Goal: Obtain resource: Download file/media

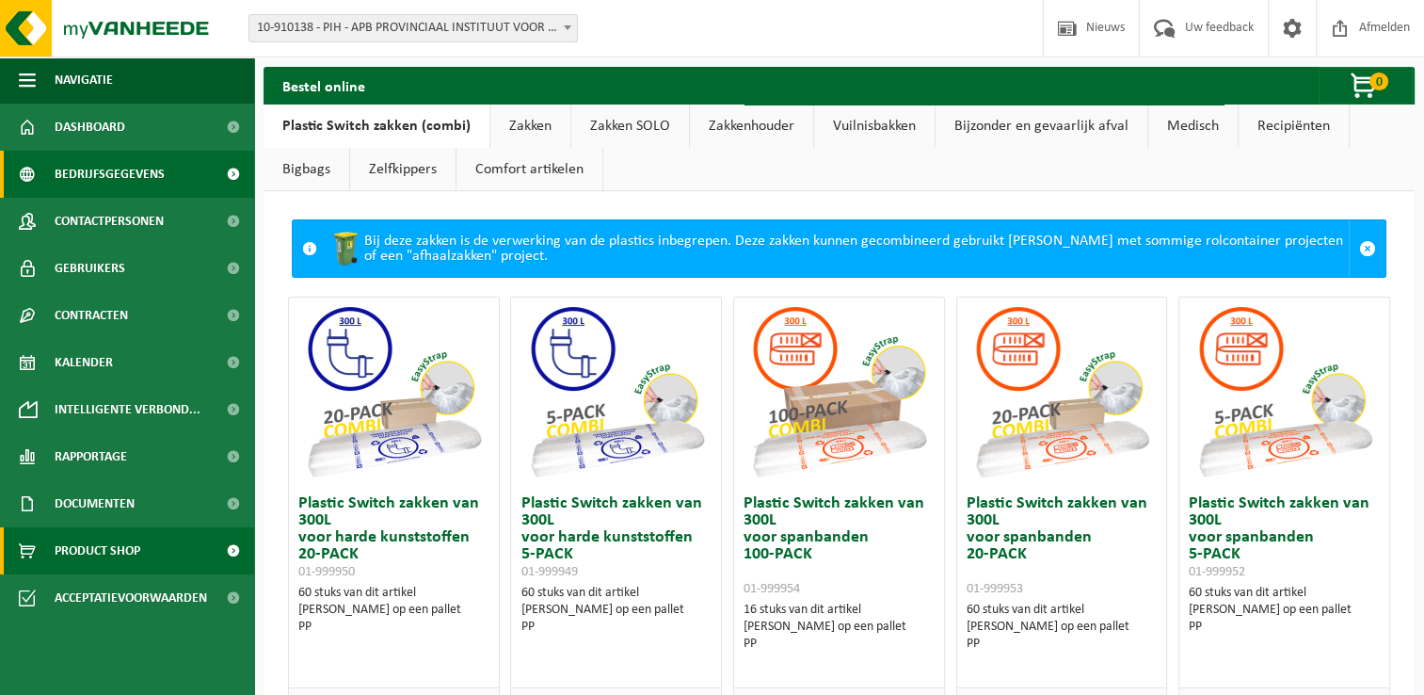
click at [116, 156] on span "Bedrijfsgegevens" at bounding box center [110, 174] width 110 height 47
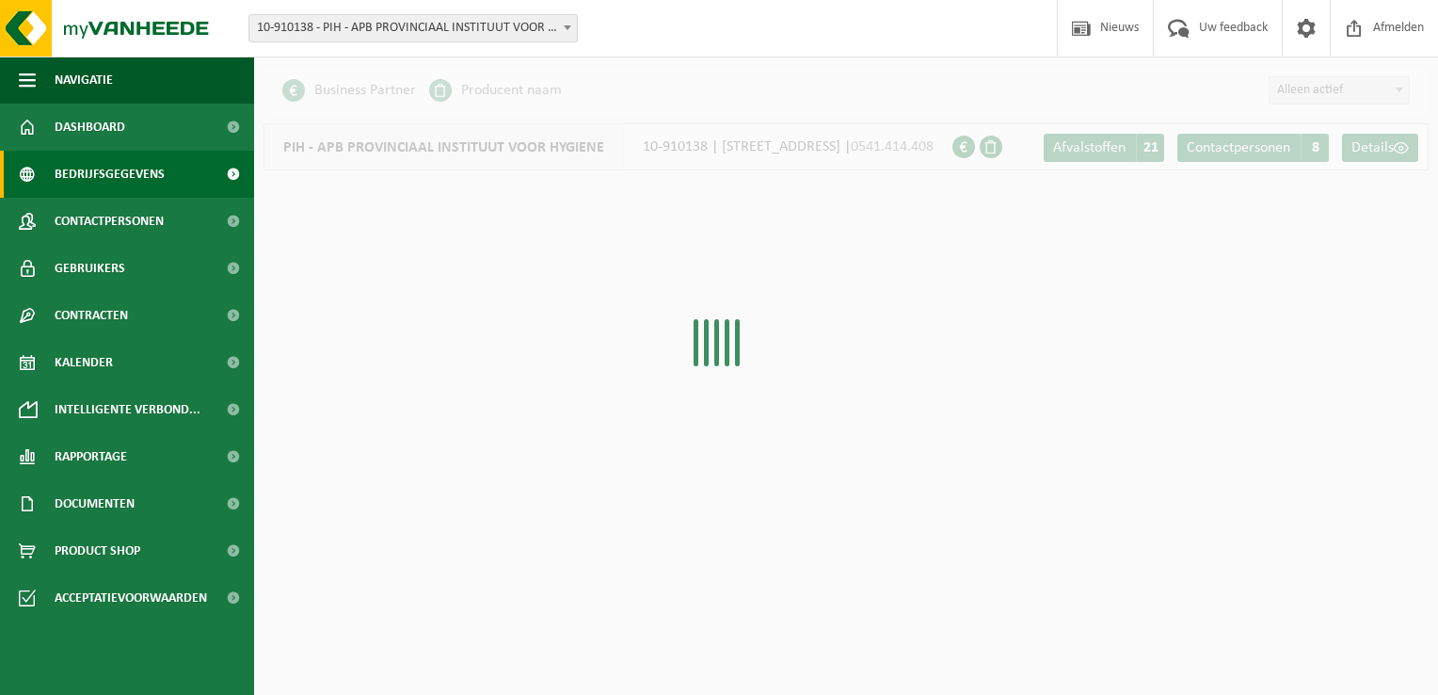
click at [115, 143] on span "Dashboard" at bounding box center [90, 127] width 71 height 47
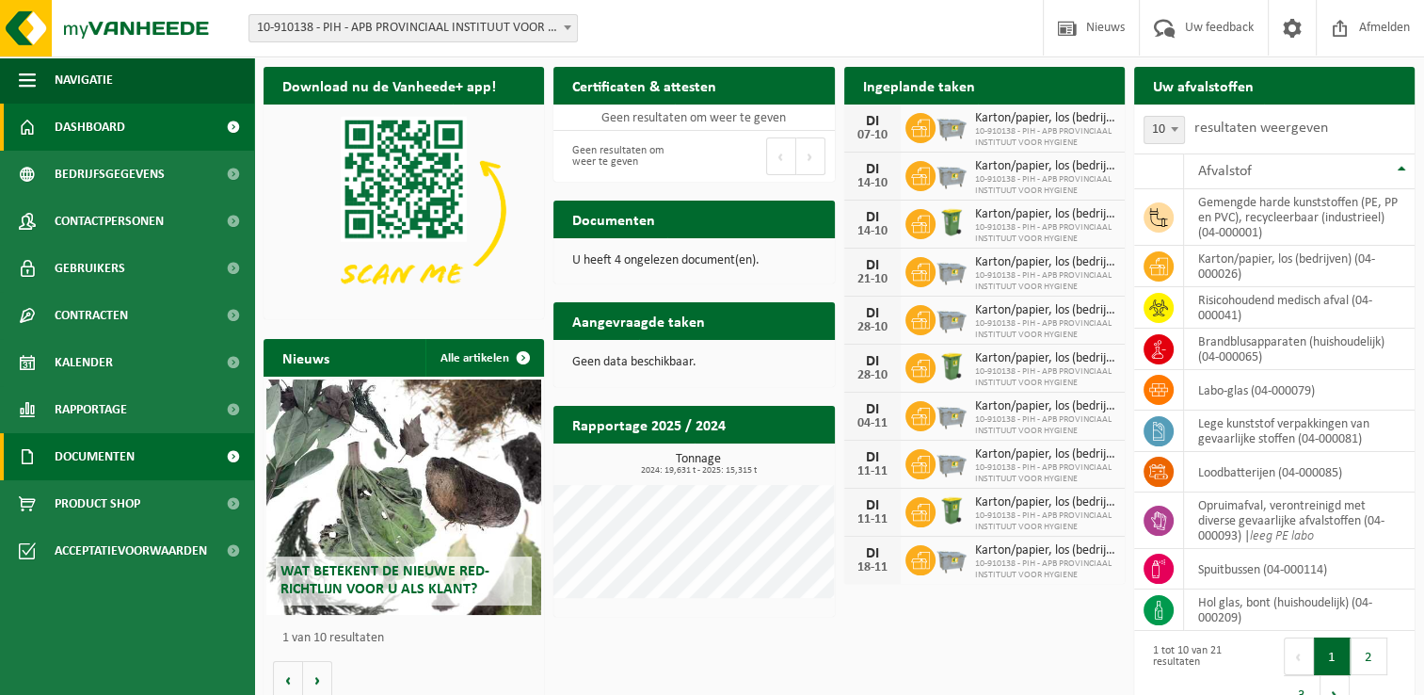
click at [145, 446] on link "Documenten" at bounding box center [127, 456] width 254 height 47
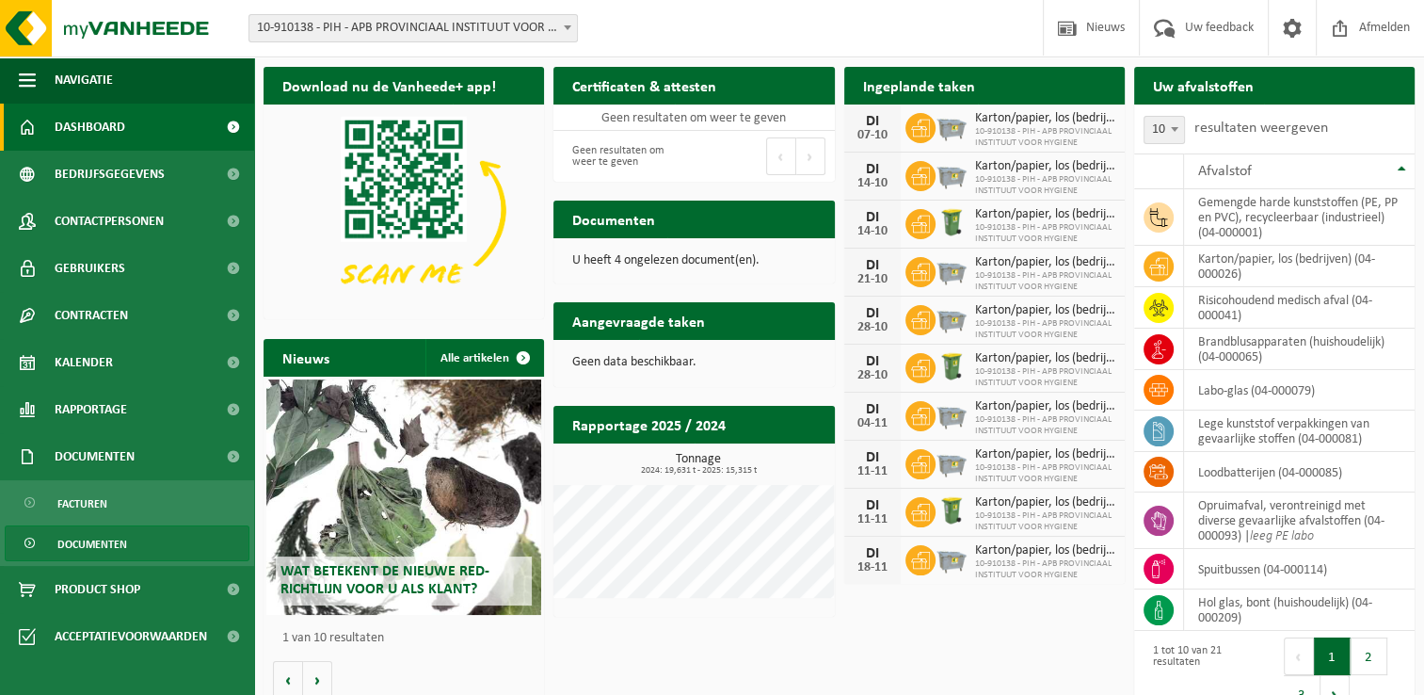
click at [128, 548] on link "Documenten" at bounding box center [127, 543] width 245 height 36
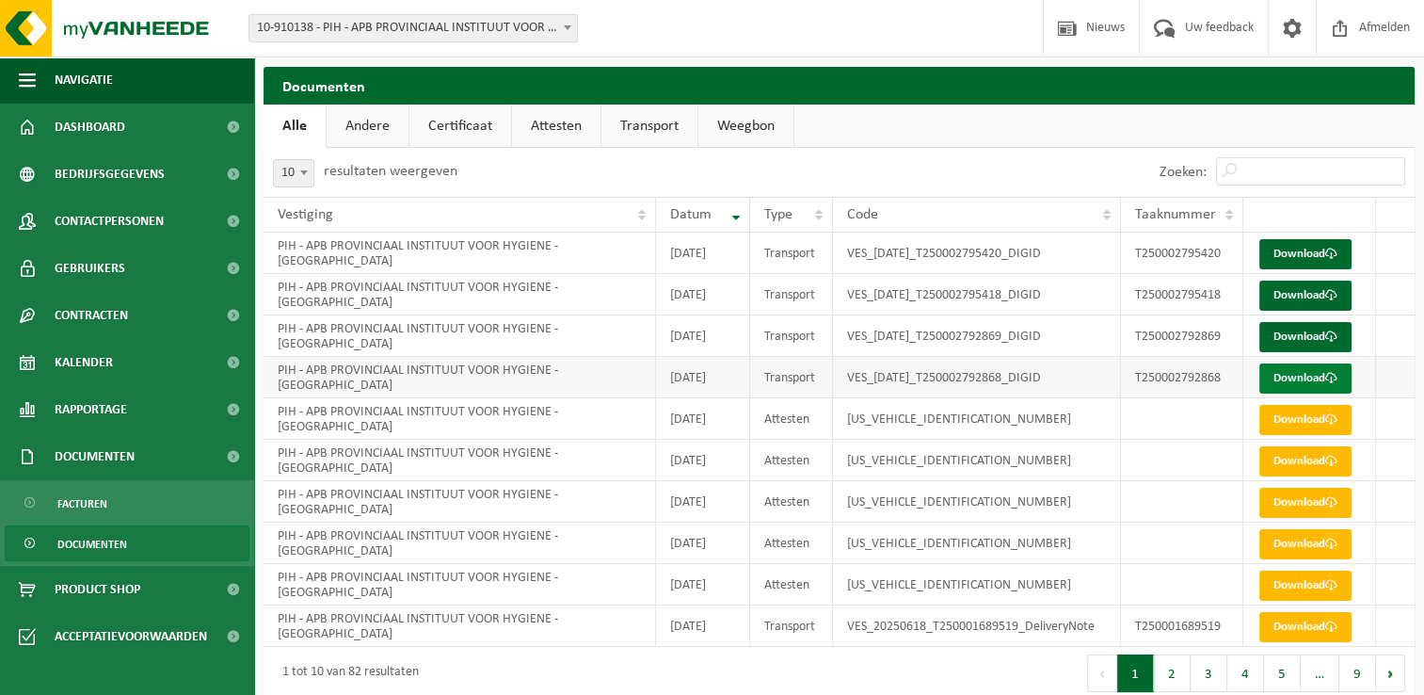
click at [1307, 386] on link "Download" at bounding box center [1305, 378] width 92 height 30
click at [1287, 339] on link "Download" at bounding box center [1305, 337] width 92 height 30
click at [1305, 299] on link "Download" at bounding box center [1305, 295] width 92 height 30
click at [1287, 337] on link "Download" at bounding box center [1305, 337] width 92 height 30
click at [1312, 337] on link "Download" at bounding box center [1305, 337] width 92 height 30
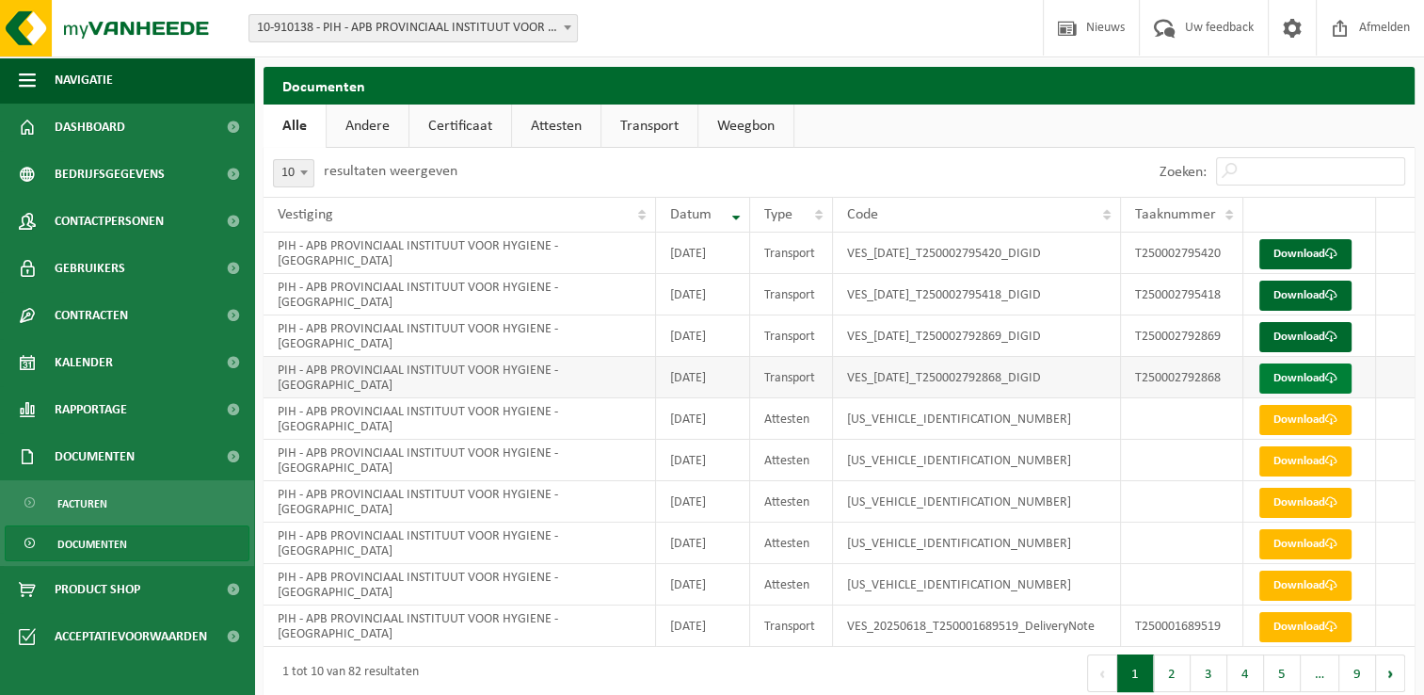
click at [1269, 378] on link "Download" at bounding box center [1305, 378] width 92 height 30
click at [1305, 259] on link "Download" at bounding box center [1305, 254] width 92 height 30
click at [98, 129] on span "Dashboard" at bounding box center [90, 127] width 71 height 47
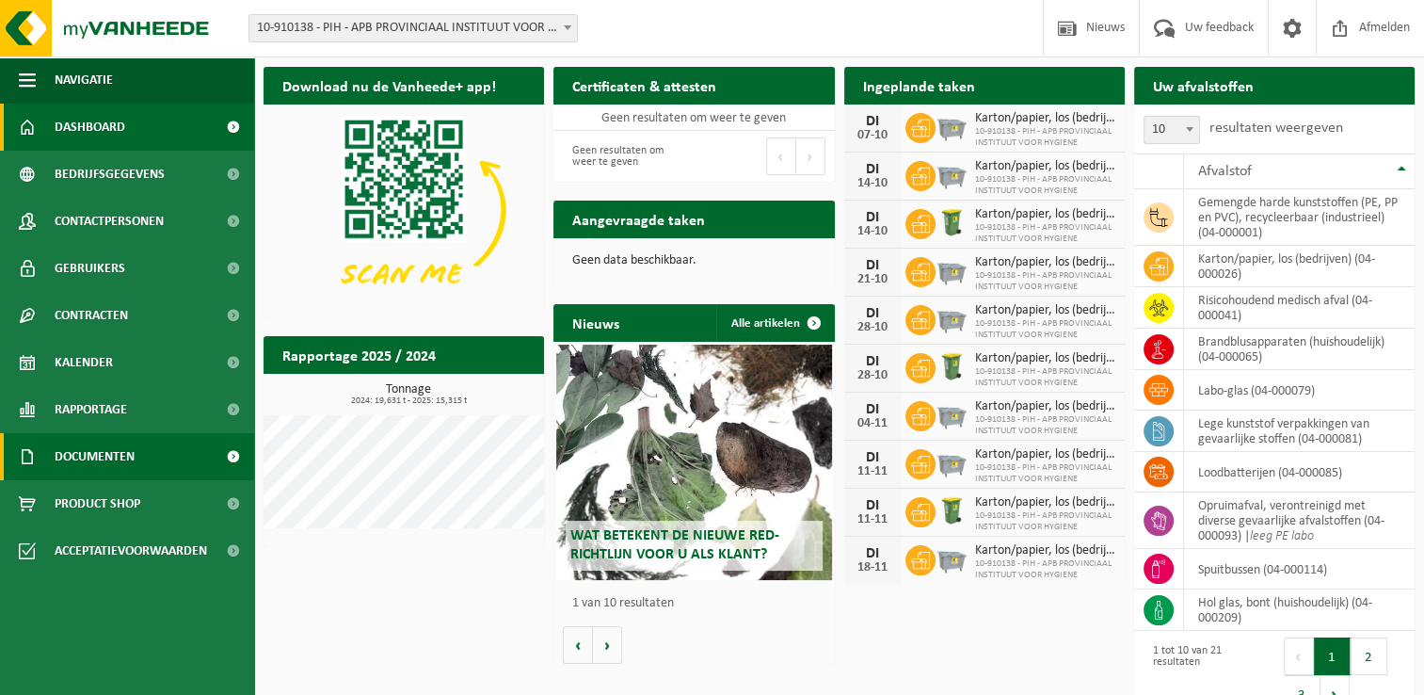
click at [118, 462] on span "Documenten" at bounding box center [95, 456] width 80 height 47
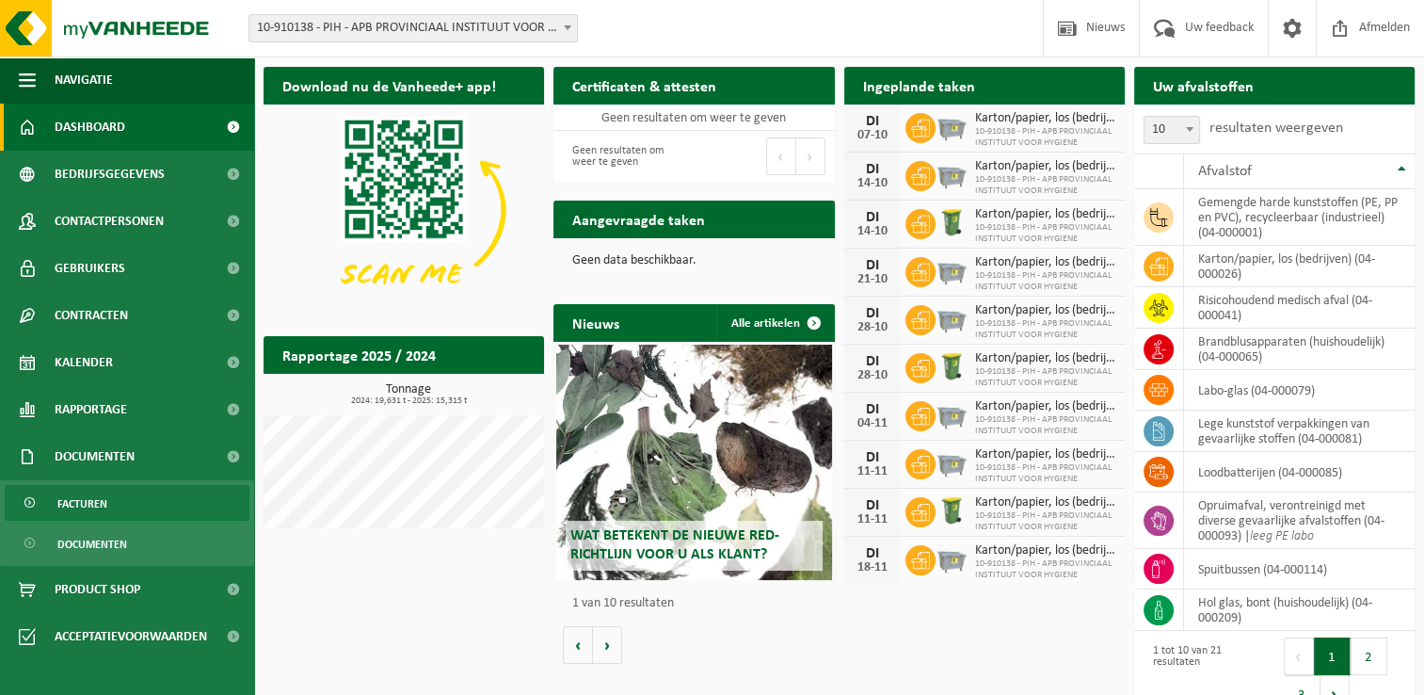
click at [139, 506] on link "Facturen" at bounding box center [127, 503] width 245 height 36
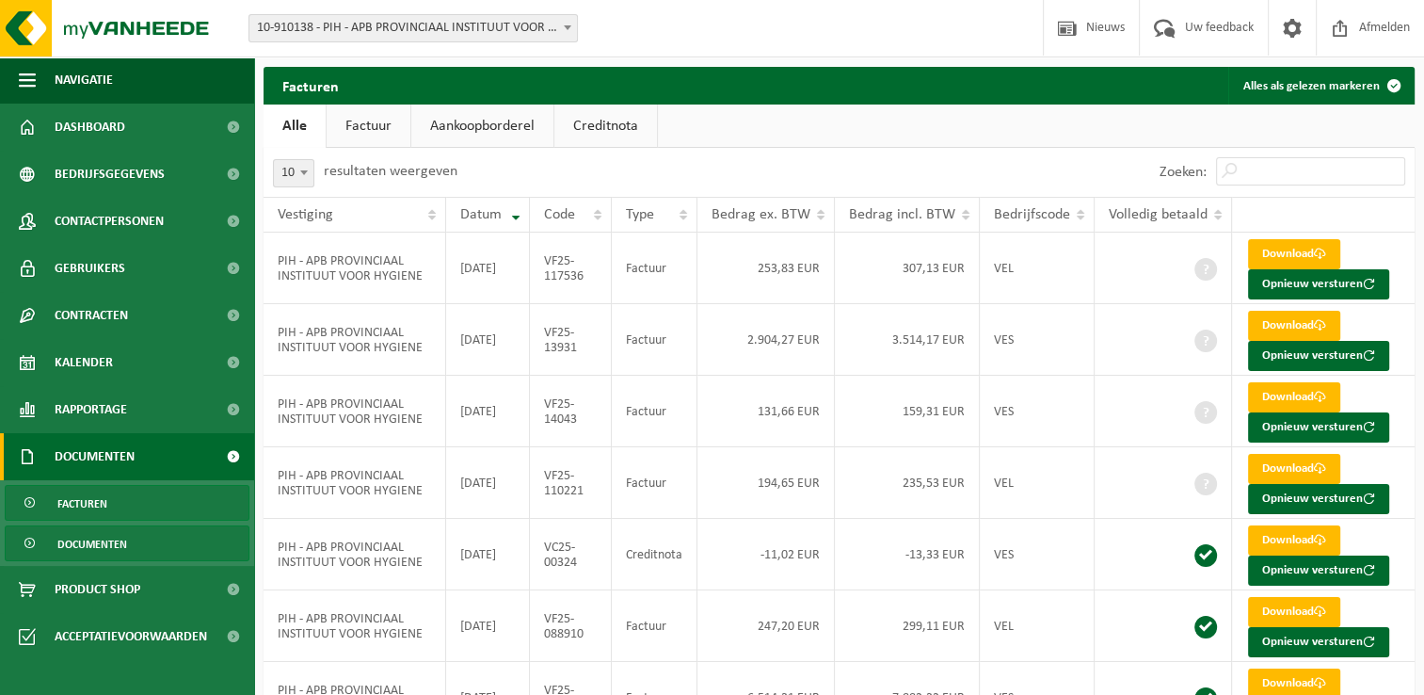
click at [124, 547] on span "Documenten" at bounding box center [92, 544] width 70 height 36
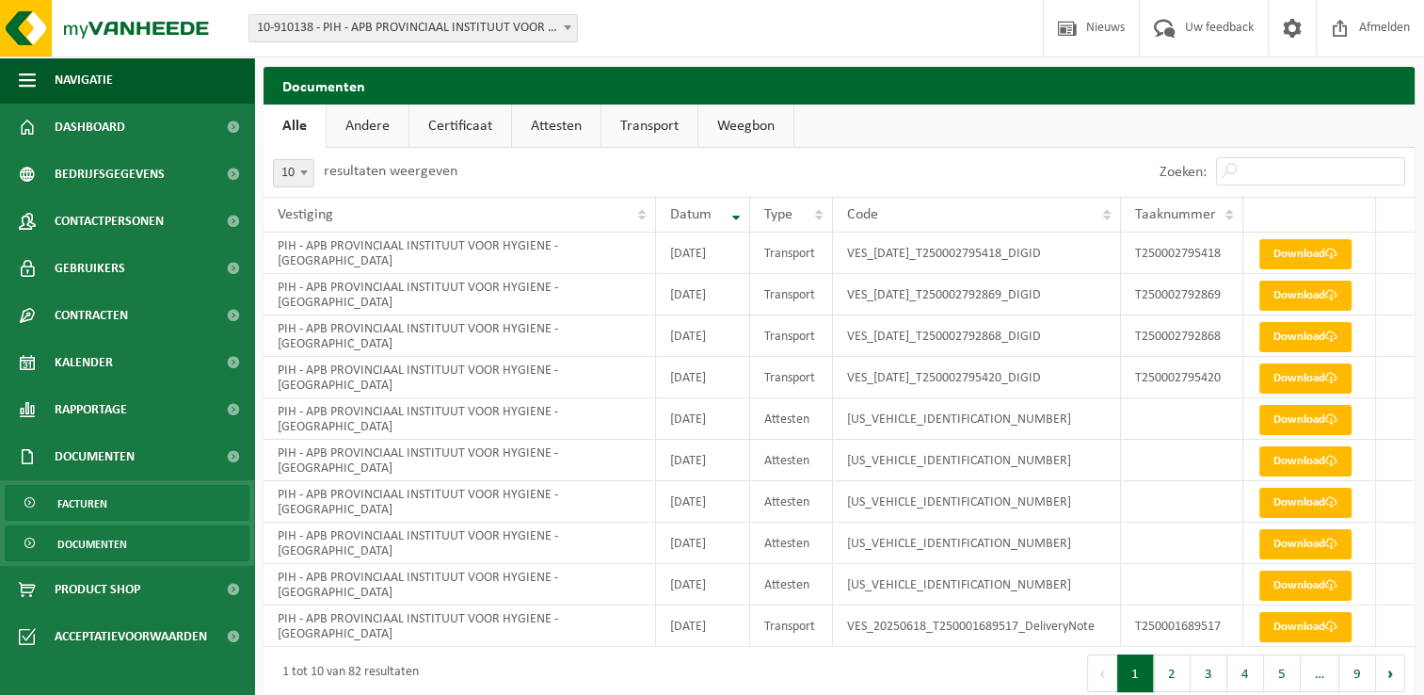
click at [107, 503] on link "Facturen" at bounding box center [127, 503] width 245 height 36
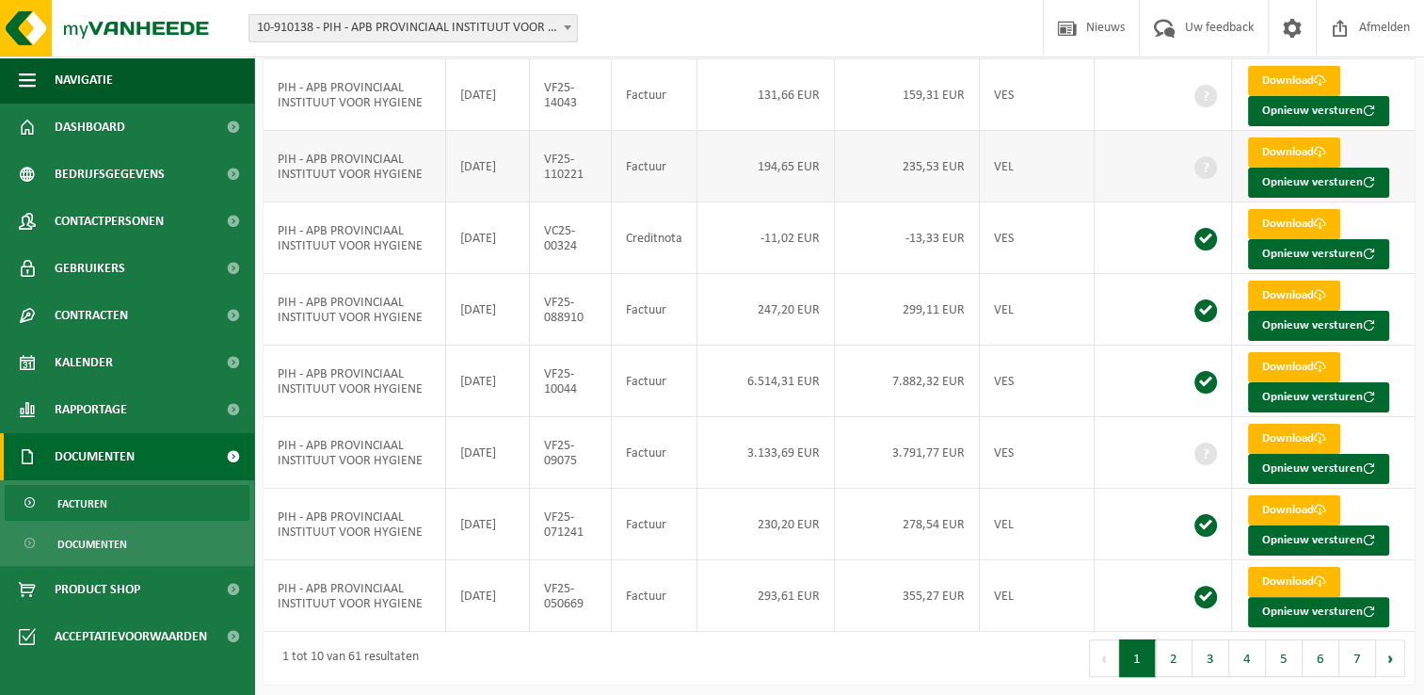
scroll to position [128, 0]
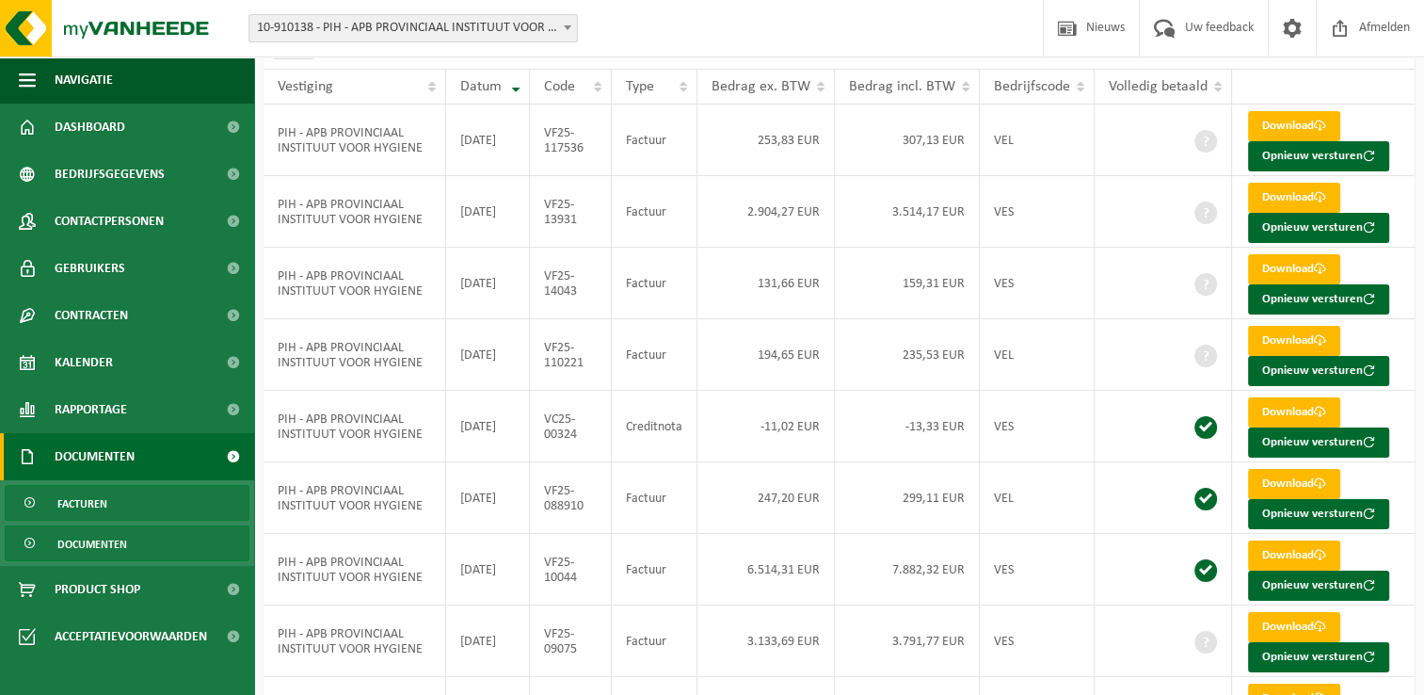
click at [144, 529] on link "Documenten" at bounding box center [127, 543] width 245 height 36
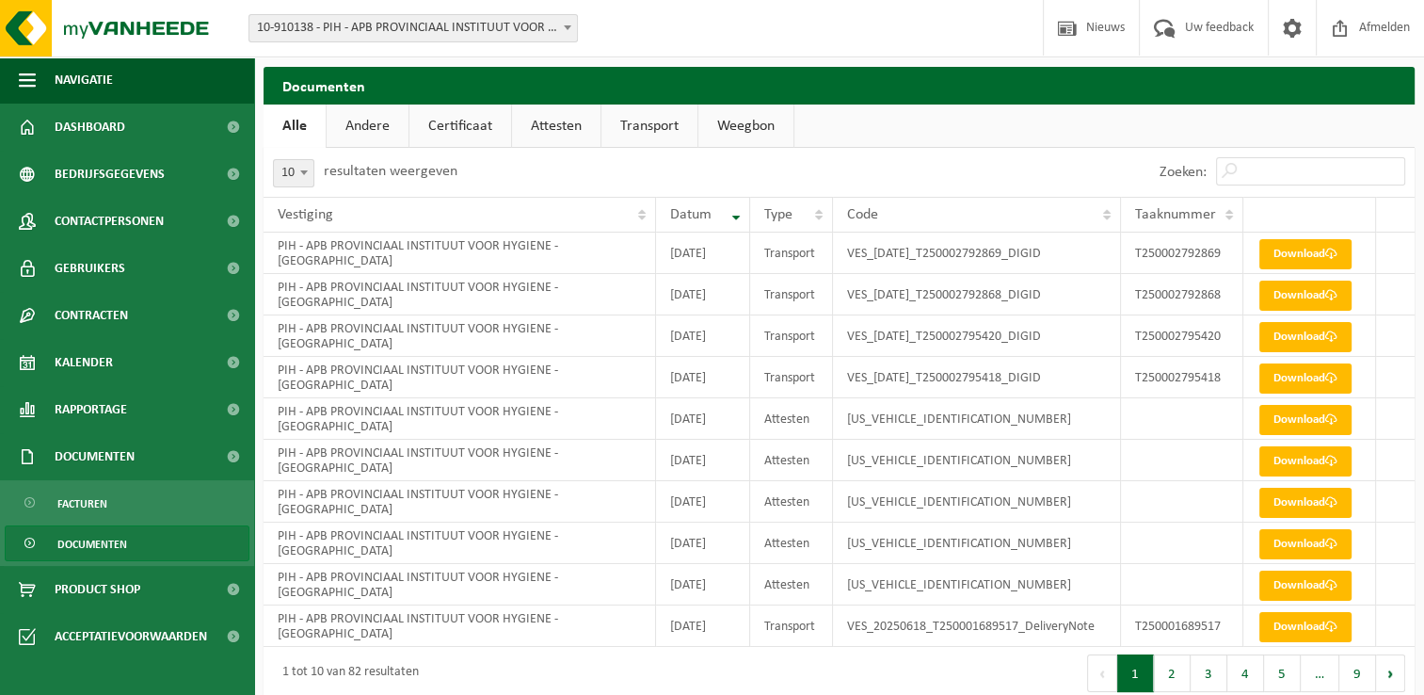
click at [931, 81] on h2 "Documenten" at bounding box center [839, 85] width 1151 height 37
